Goal: Information Seeking & Learning: Learn about a topic

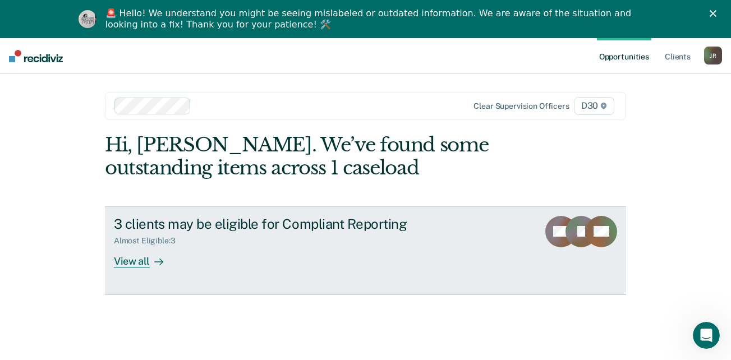
click at [123, 264] on div "View all" at bounding box center [145, 257] width 63 height 22
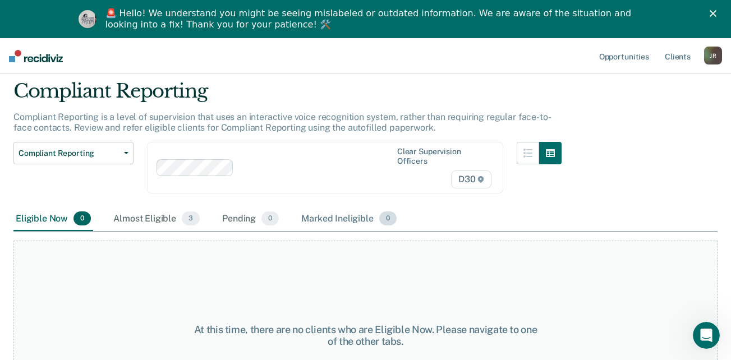
scroll to position [56, 0]
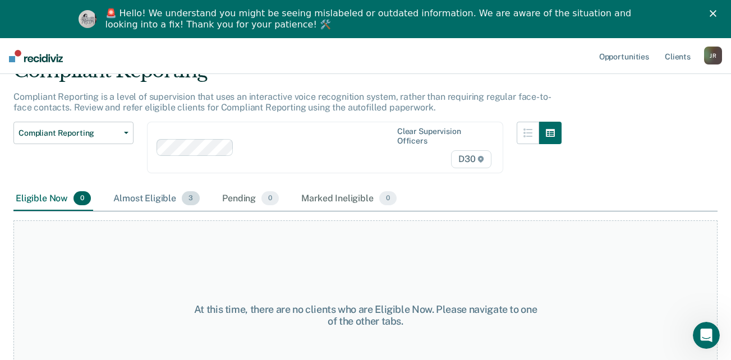
click at [155, 196] on div "Almost Eligible 3" at bounding box center [156, 199] width 91 height 25
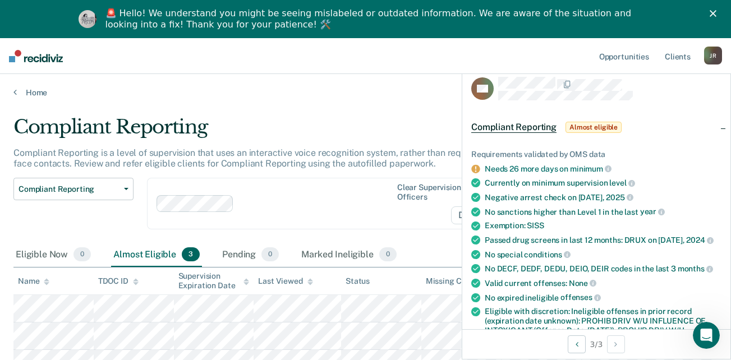
scroll to position [0, 0]
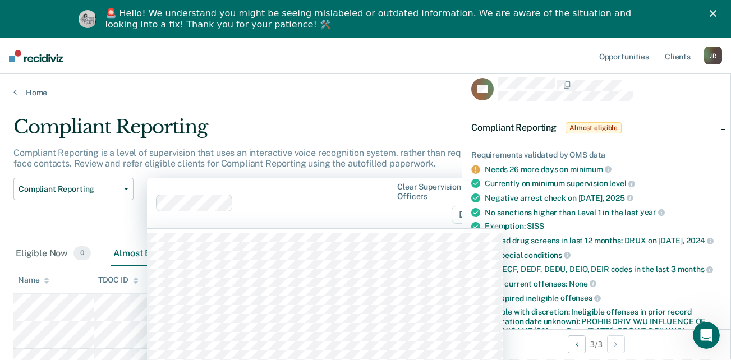
click at [354, 210] on div "69 results available. Use Up and Down to choose options, press Enter to select …" at bounding box center [325, 203] width 356 height 50
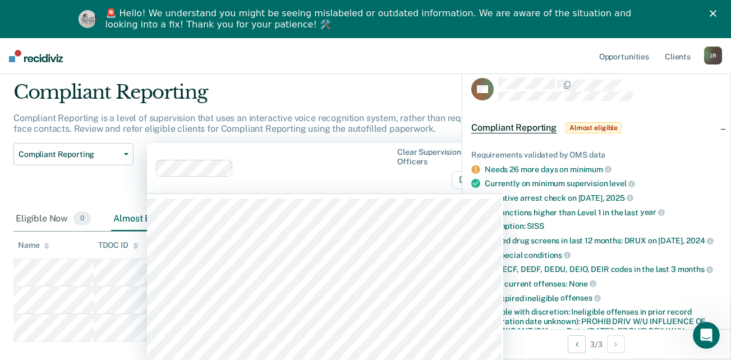
scroll to position [38, 0]
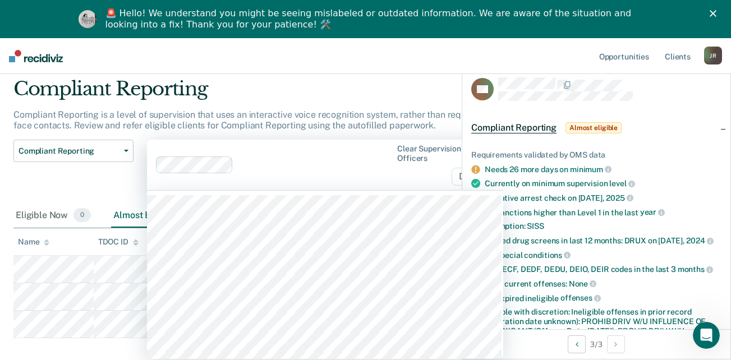
click at [78, 346] on div "Compliant Reporting Compliant Reporting is a level of supervision that uses an …" at bounding box center [365, 223] width 704 height 293
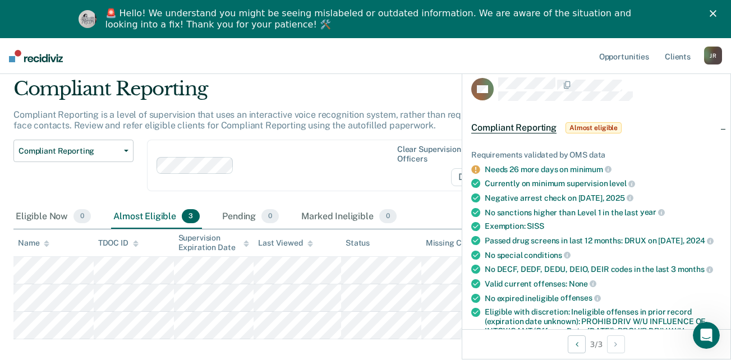
click at [404, 89] on div "Compliant Reporting" at bounding box center [287, 93] width 548 height 32
click at [408, 350] on div "Compliant Reporting Compliant Reporting is a level of supervision that uses an …" at bounding box center [365, 224] width 704 height 295
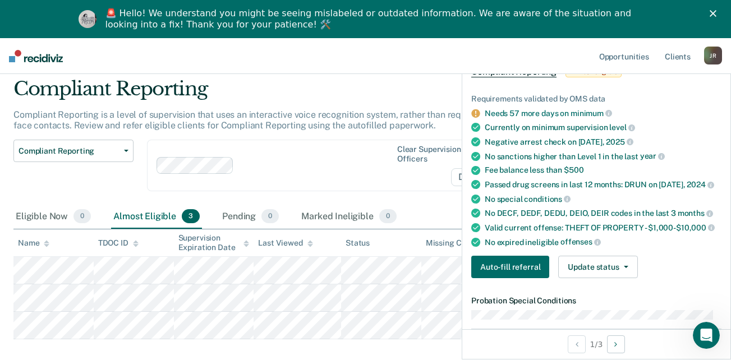
scroll to position [0, 0]
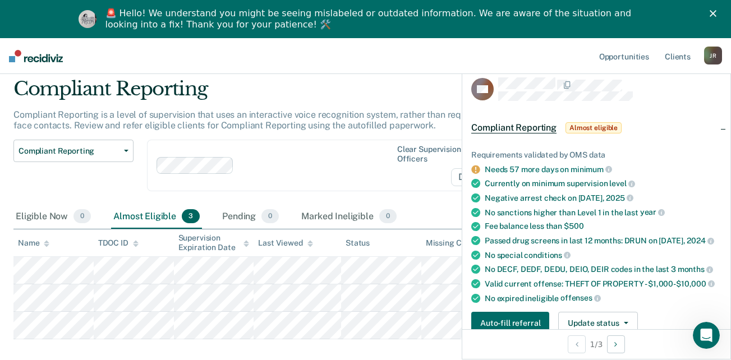
drag, startPoint x: 320, startPoint y: 179, endPoint x: 335, endPoint y: 166, distance: 19.9
click at [320, 179] on div "Clear supervision officers D30" at bounding box center [325, 166] width 356 height 52
drag, startPoint x: 357, startPoint y: 75, endPoint x: 379, endPoint y: 55, distance: 29.0
click at [357, 74] on main "Compliant Reporting Compliant Reporting is a level of supervision that uses an …" at bounding box center [365, 237] width 731 height 357
